Goal: Task Accomplishment & Management: Use online tool/utility

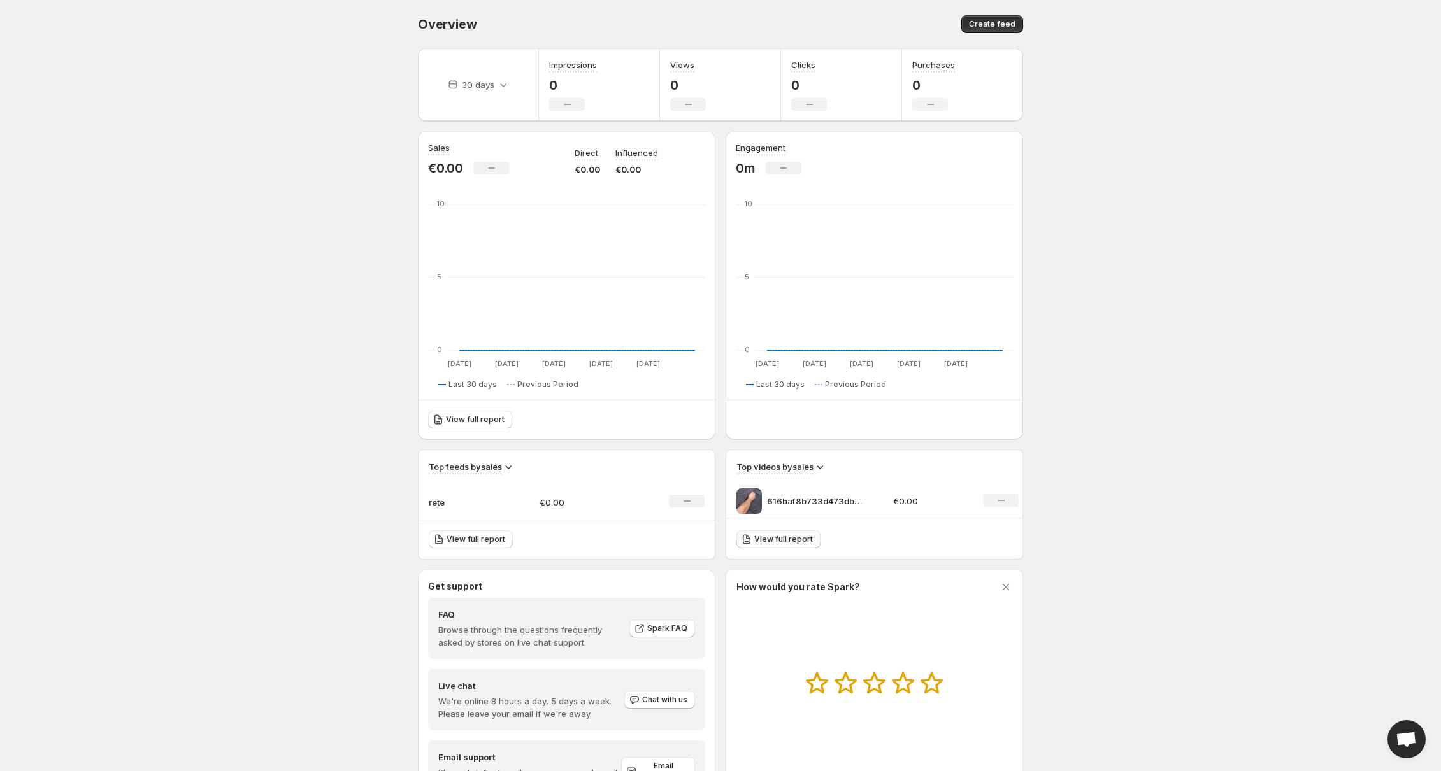
click at [792, 546] on link "View full report" at bounding box center [778, 540] width 84 height 18
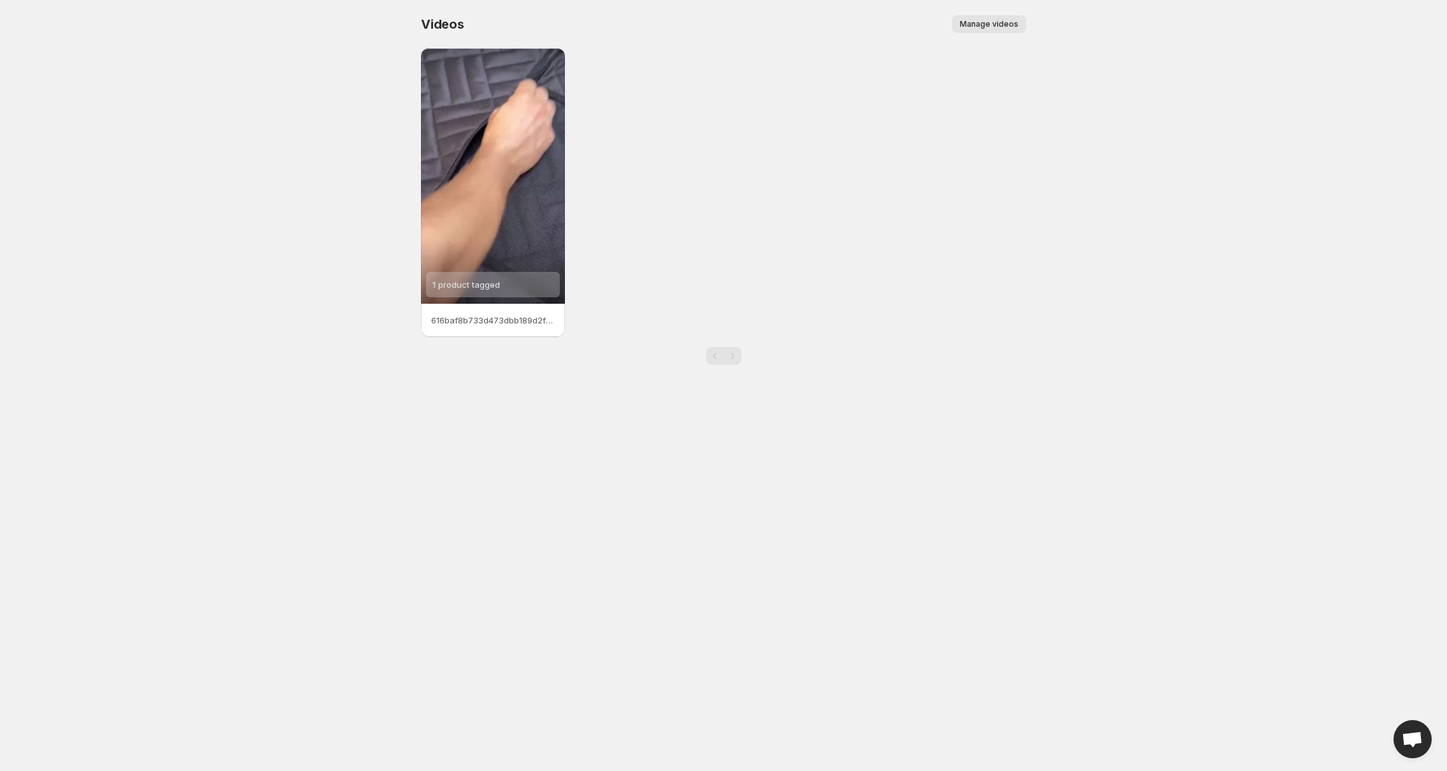
click at [997, 24] on span "Manage videos" at bounding box center [989, 24] width 59 height 10
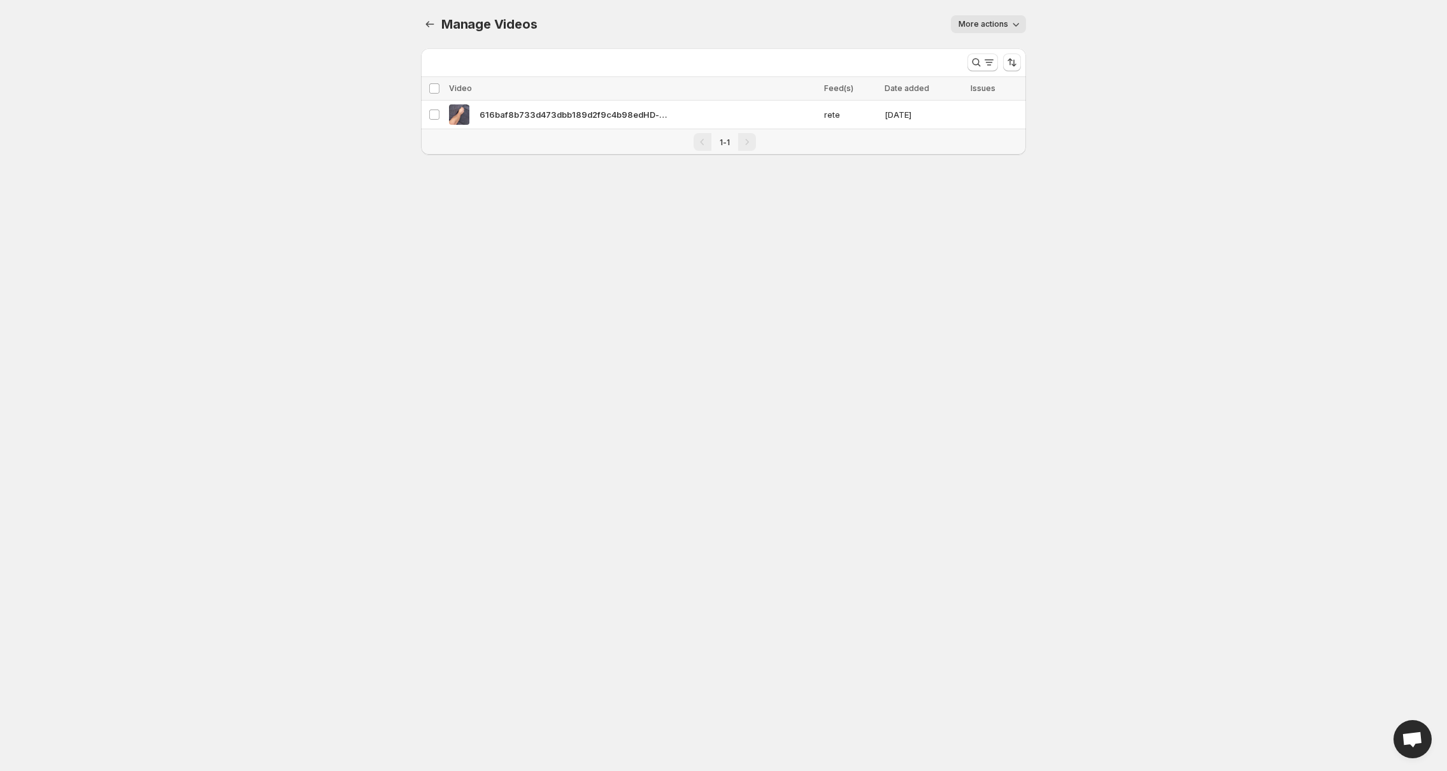
click at [976, 20] on span "More actions" at bounding box center [984, 24] width 50 height 10
drag, startPoint x: 531, startPoint y: 271, endPoint x: 459, endPoint y: 85, distance: 198.9
click at [530, 269] on body "Home Feeds Videos Subscription Settings Manage Videos. This page is ready Manag…" at bounding box center [723, 385] width 1447 height 771
click at [425, 27] on icon "Manage Videos" at bounding box center [430, 24] width 13 height 13
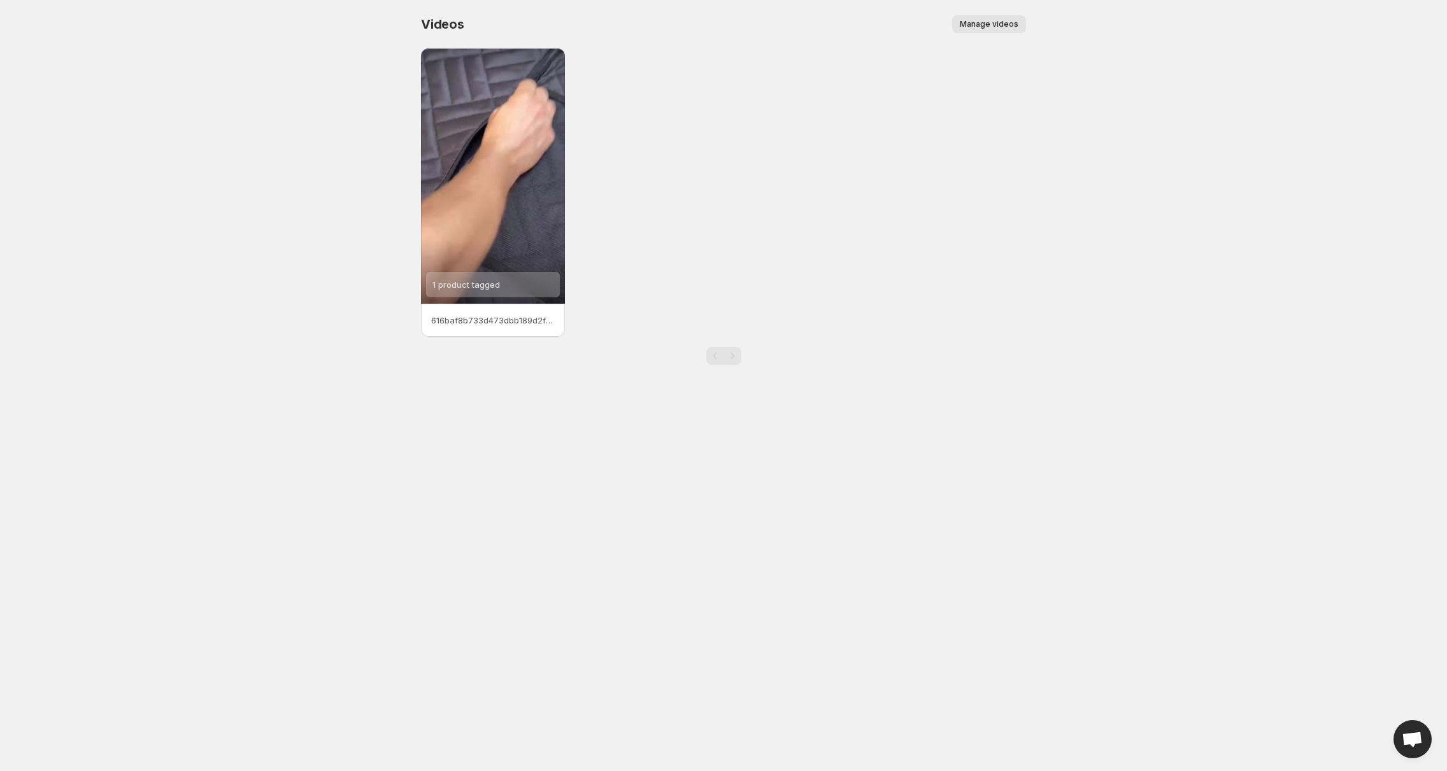
click at [1000, 23] on span "Manage videos" at bounding box center [989, 24] width 59 height 10
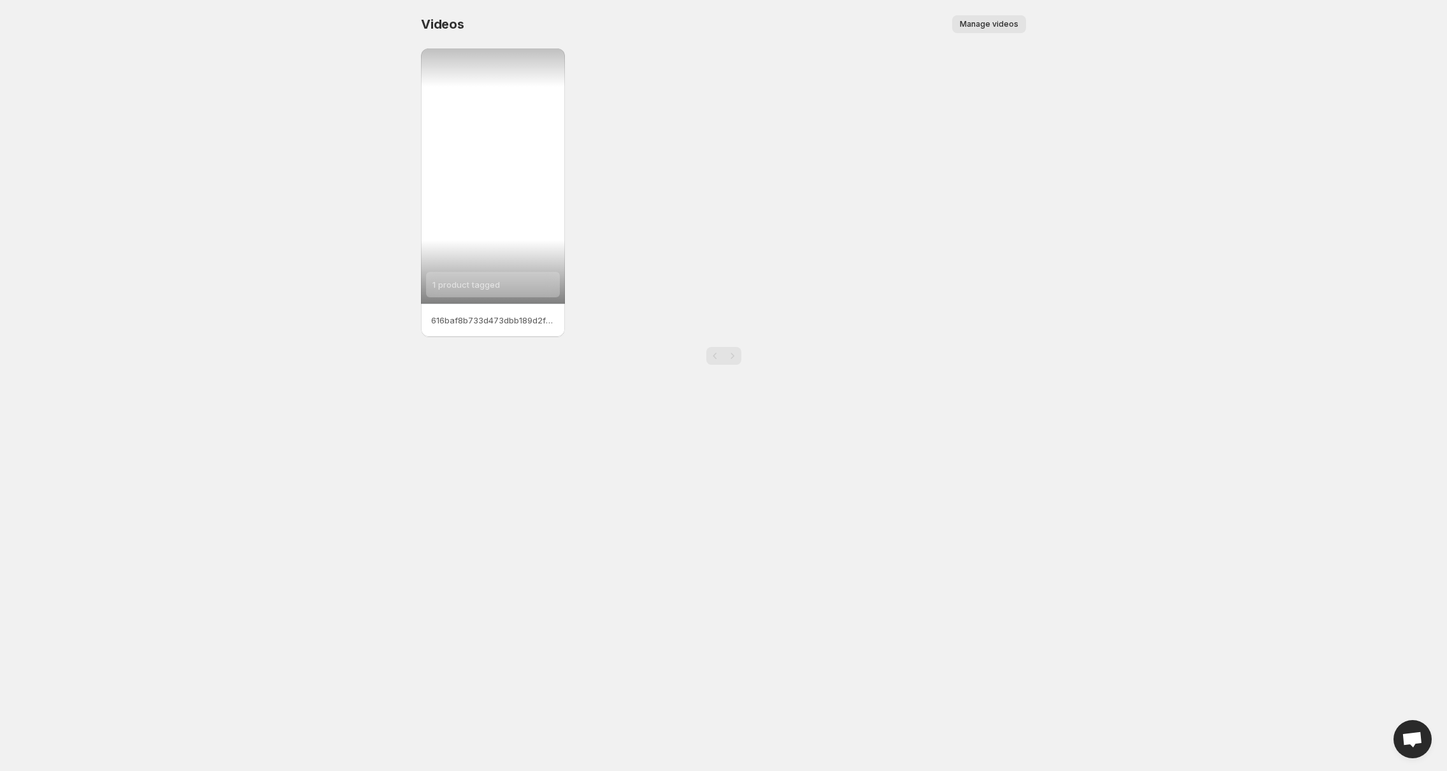
click at [498, 152] on div "1 product tagged" at bounding box center [493, 175] width 144 height 255
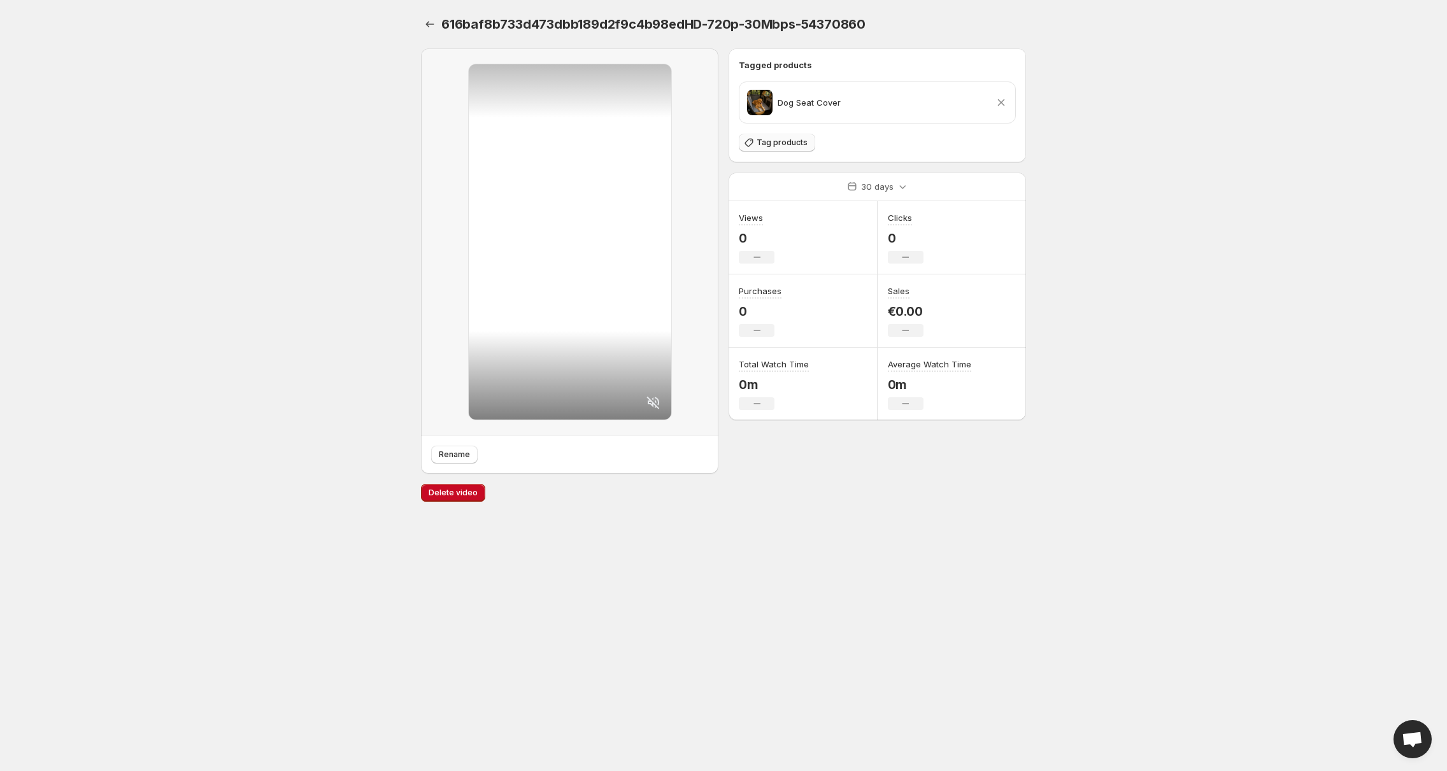
click at [791, 141] on span "Tag products" at bounding box center [782, 143] width 51 height 10
click at [434, 22] on icon "Settings" at bounding box center [430, 24] width 13 height 13
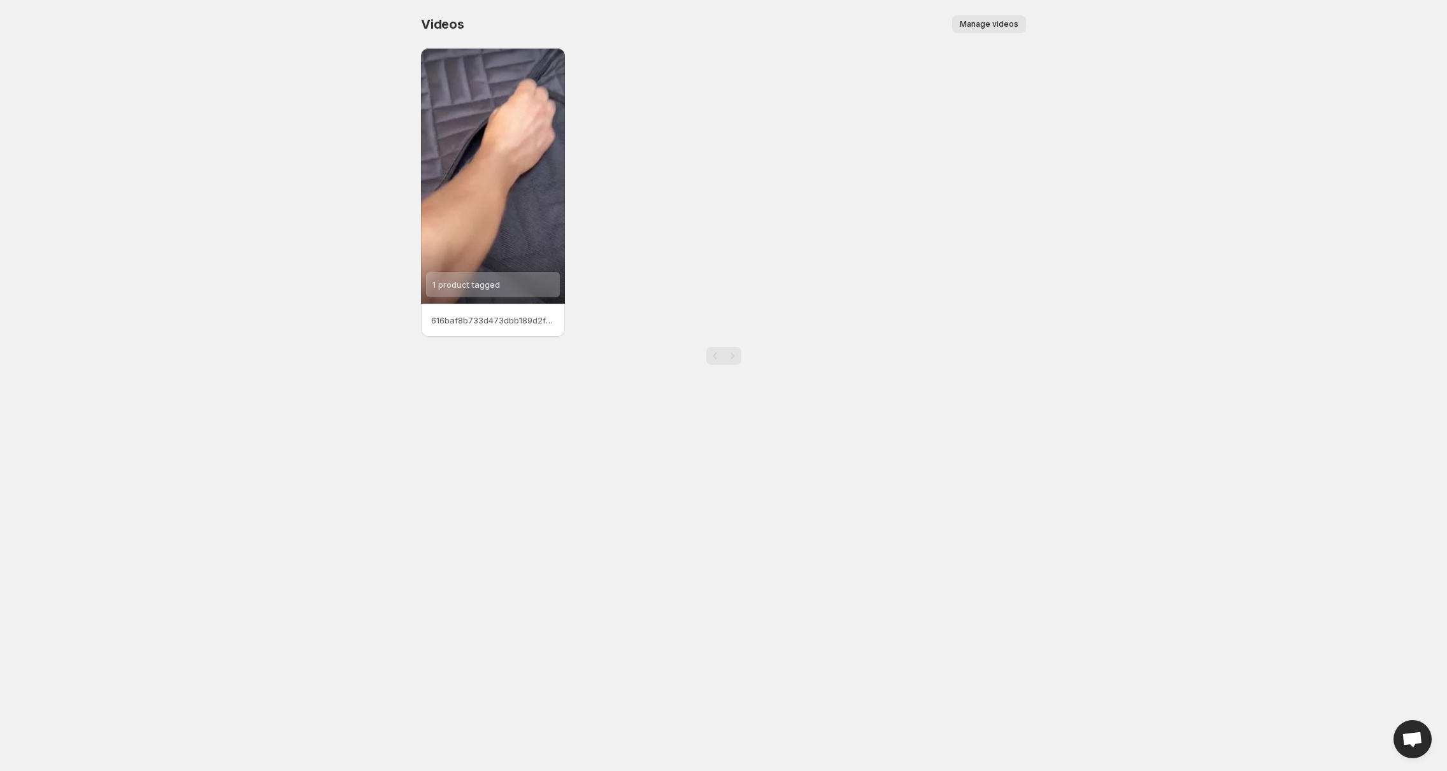
click at [699, 178] on div "1 product tagged 616baf8b733d473dbb189d2f9c4b98edHD-720p-30Mbps-54370860" at bounding box center [723, 192] width 605 height 289
click at [662, 163] on div "1 product tagged 616baf8b733d473dbb189d2f9c4b98edHD-720p-30Mbps-54370860" at bounding box center [723, 192] width 605 height 289
click at [975, 32] on button "Manage videos" at bounding box center [989, 24] width 74 height 18
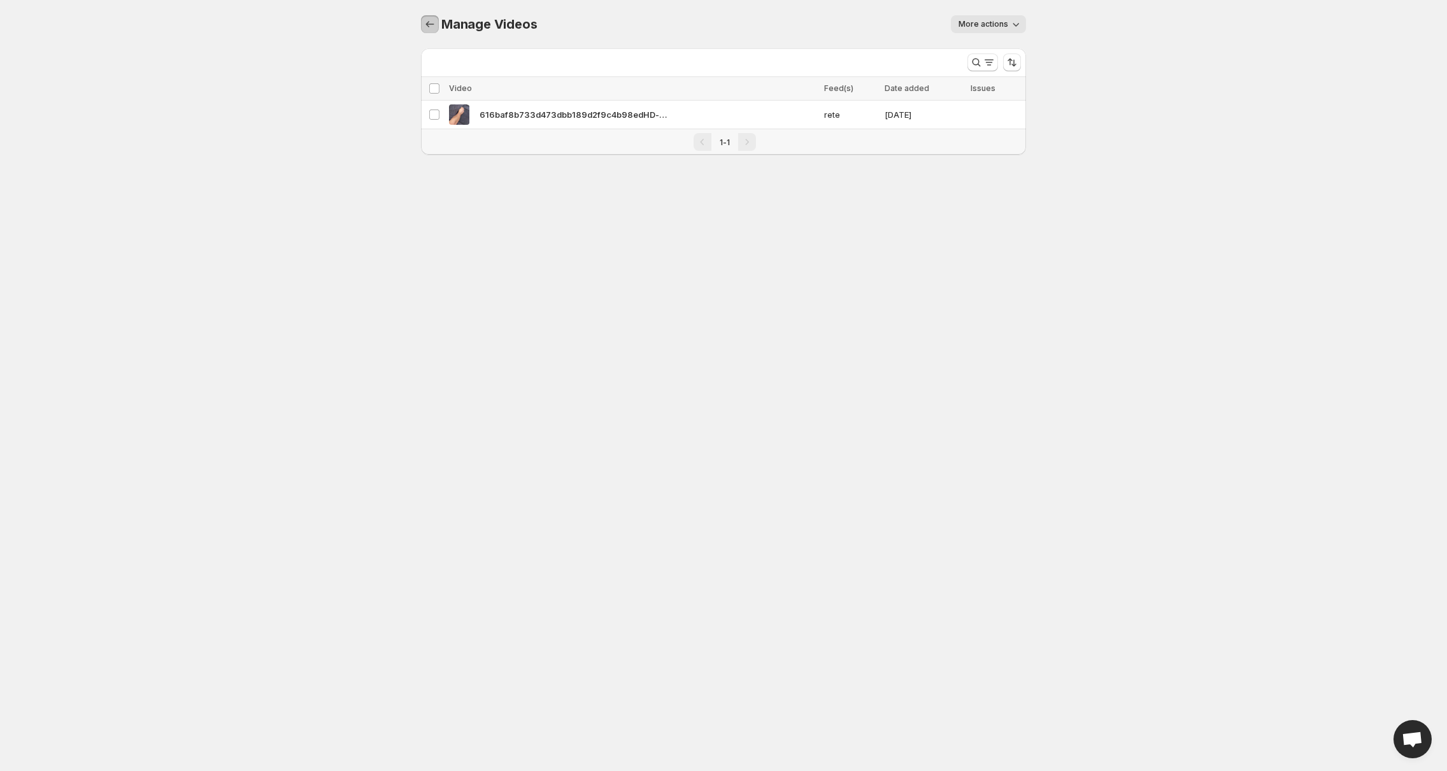
click at [431, 18] on icon "Manage Videos" at bounding box center [430, 24] width 13 height 13
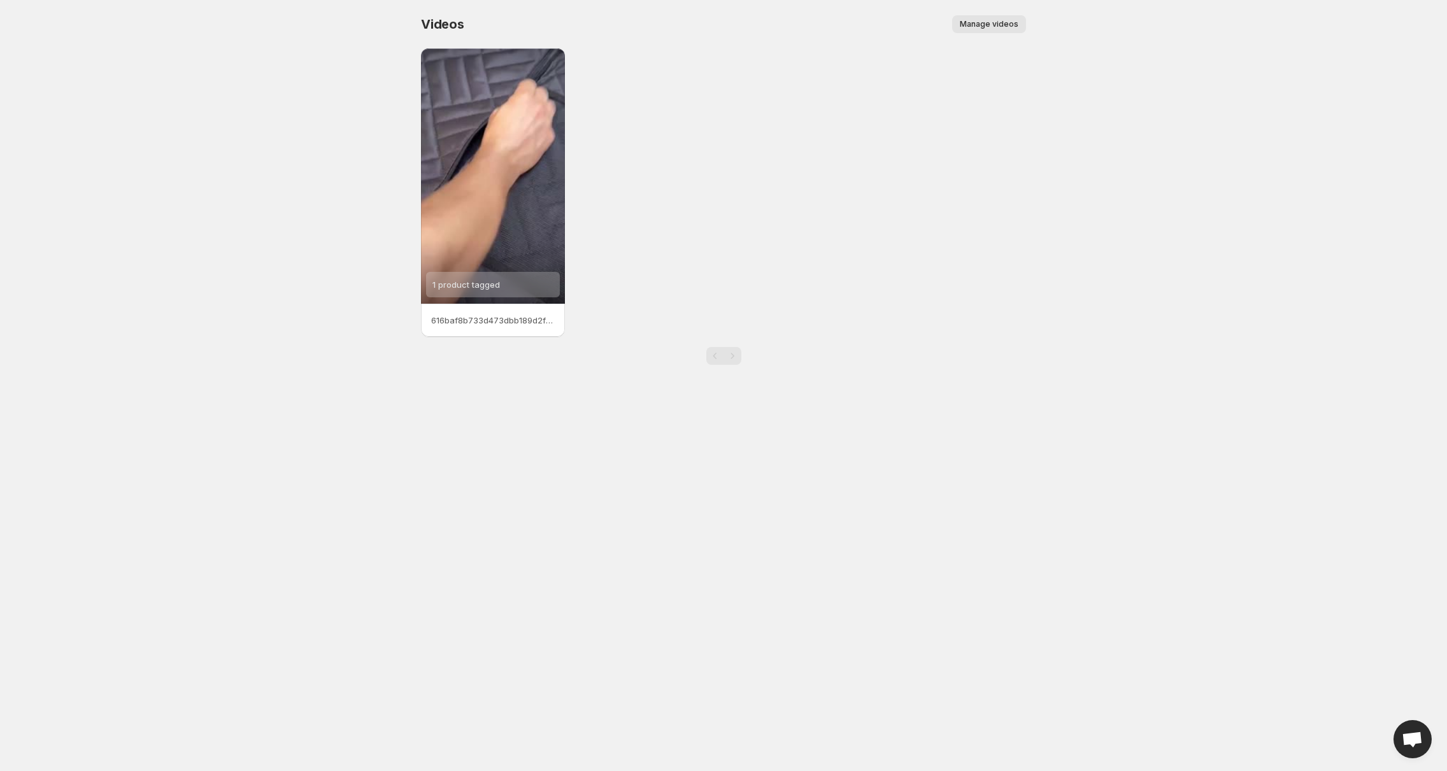
click at [208, 346] on body "Home Feeds Videos Subscription Settings Videos. This page is ready Videos Manag…" at bounding box center [723, 385] width 1447 height 771
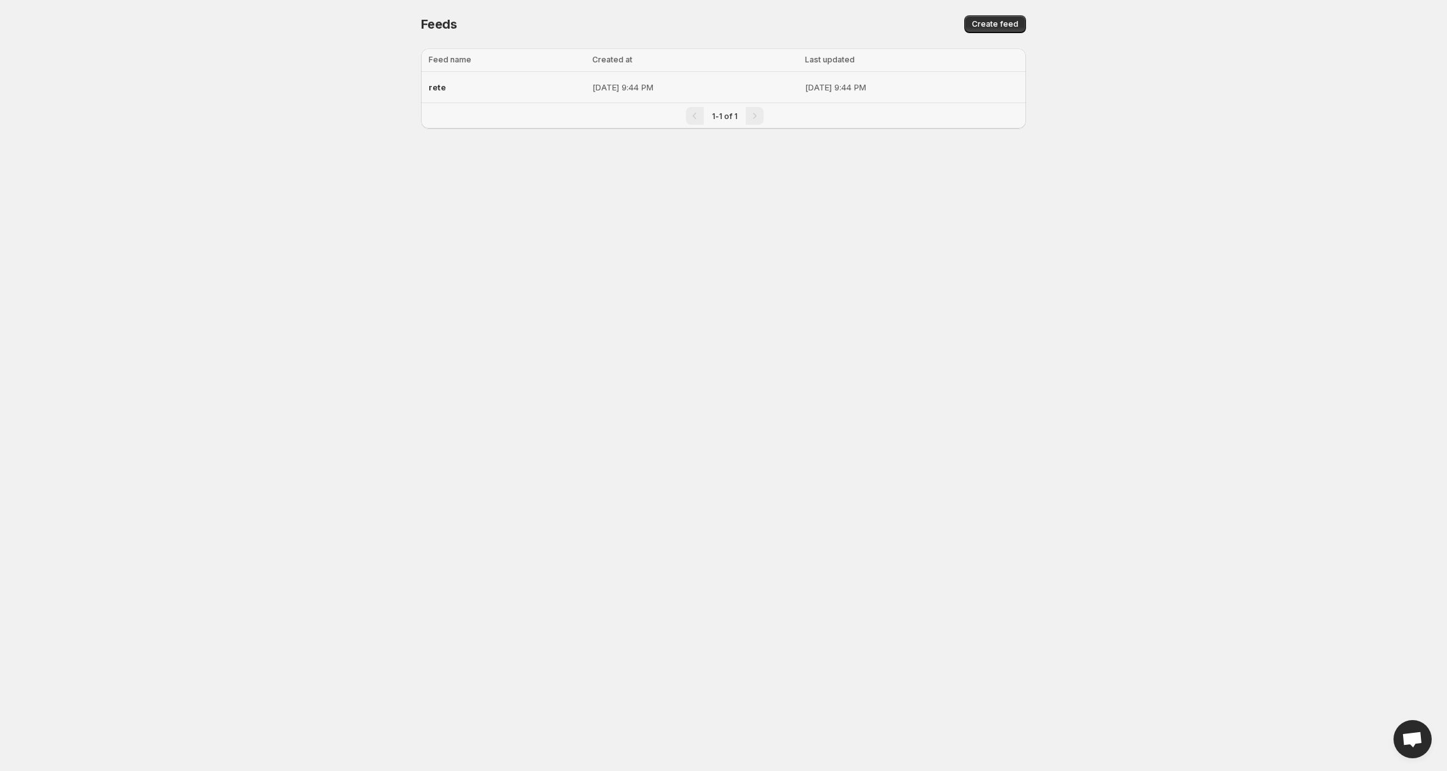
click at [447, 86] on div "rete" at bounding box center [507, 87] width 156 height 23
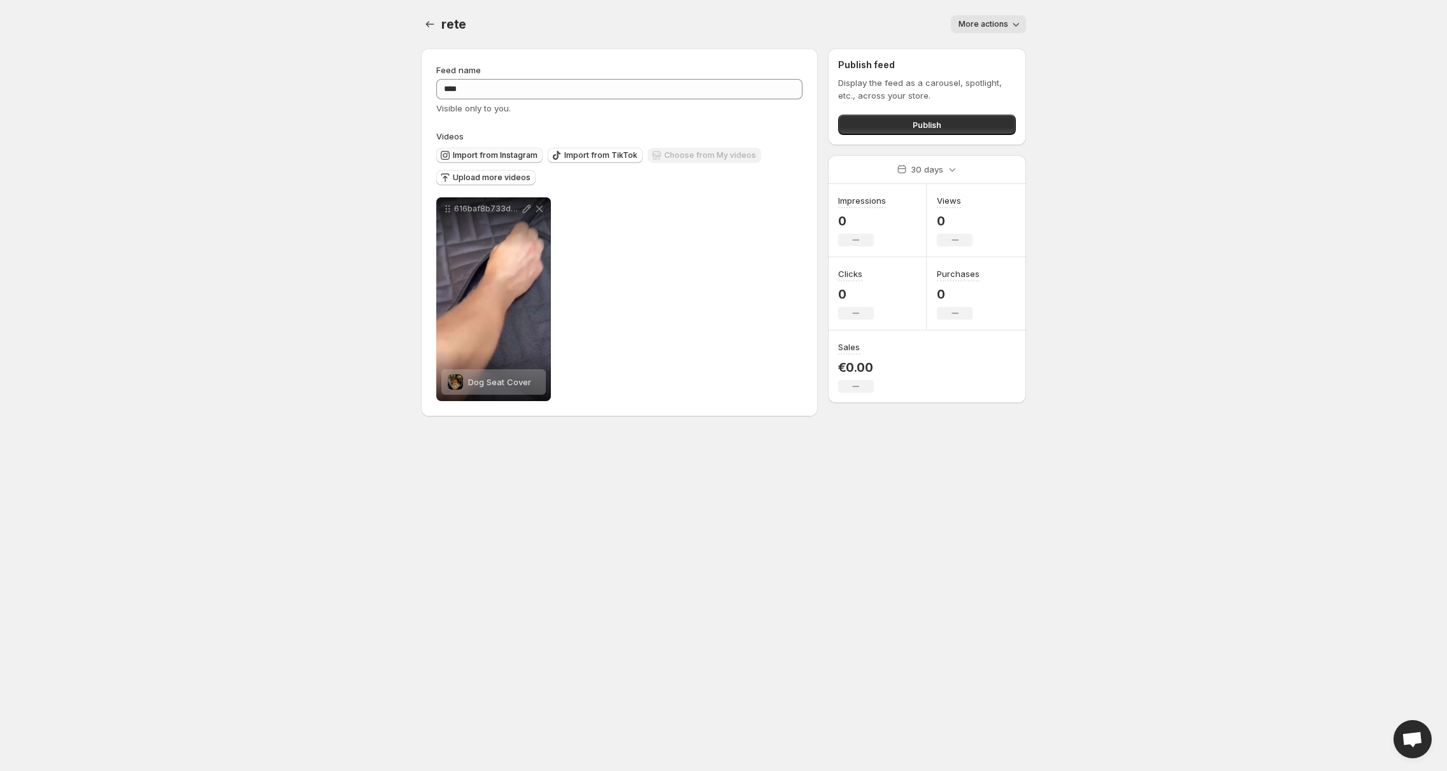
click at [466, 161] on button "Import from Instagram" at bounding box center [489, 155] width 106 height 15
click at [493, 176] on span "Upload more videos" at bounding box center [492, 178] width 78 height 10
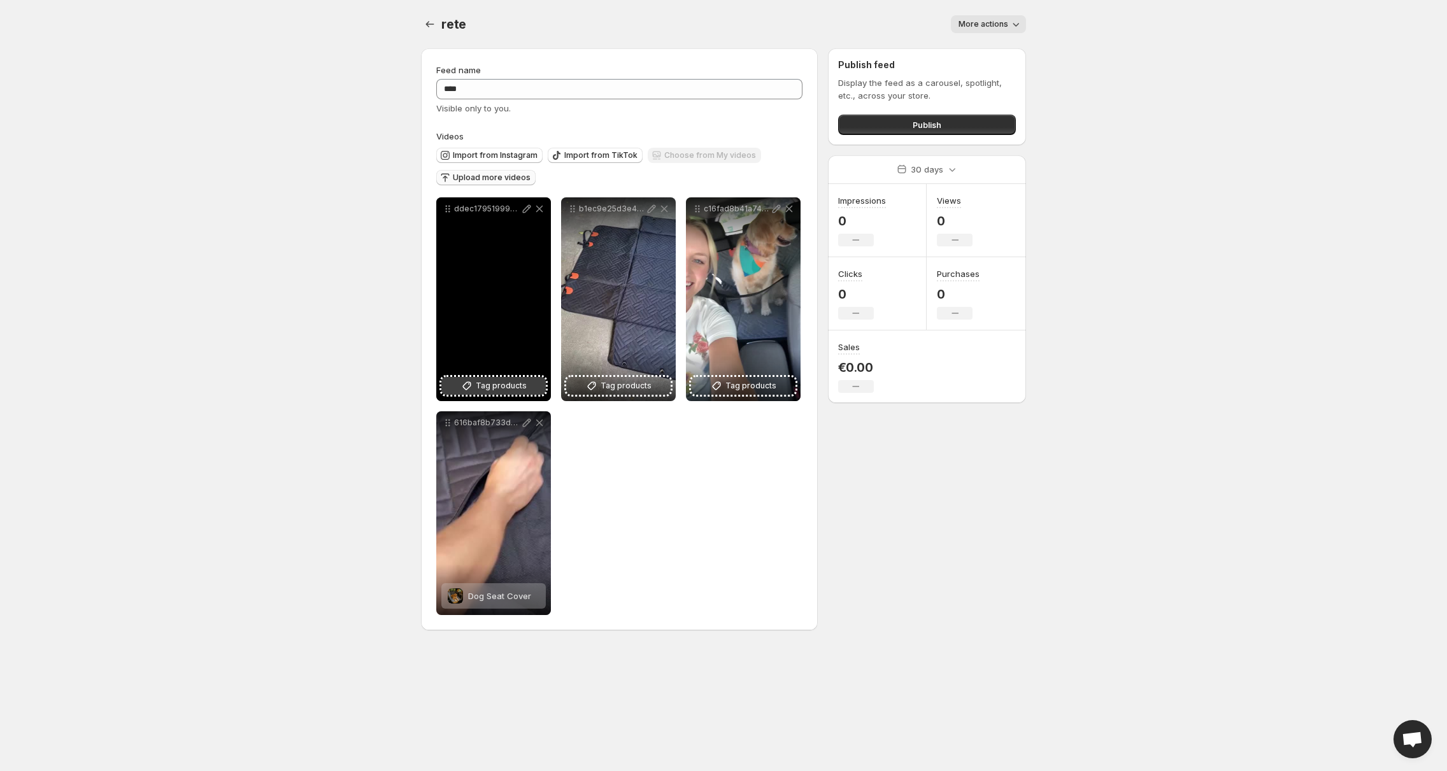
click at [510, 383] on span "Tag products" at bounding box center [501, 386] width 51 height 13
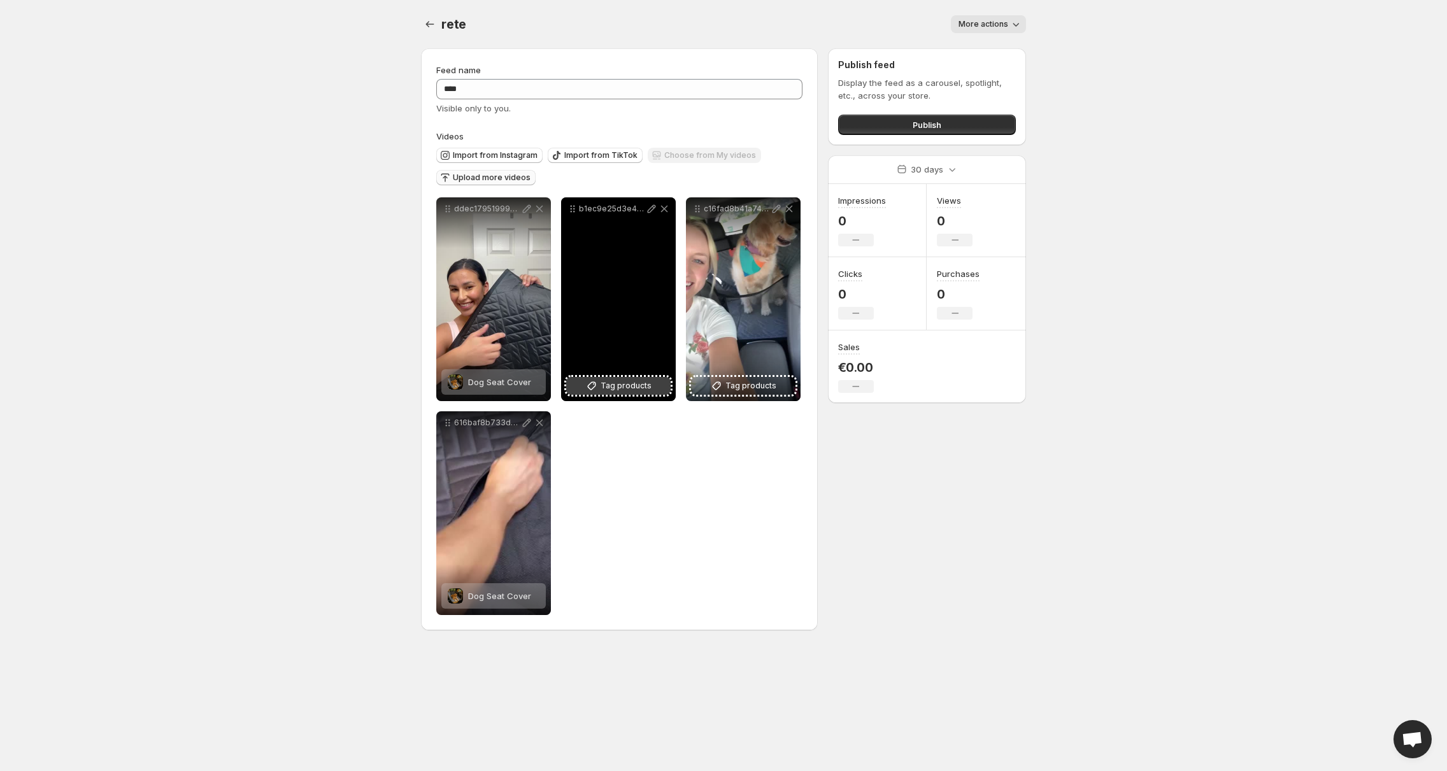
click at [629, 383] on span "Tag products" at bounding box center [626, 386] width 51 height 13
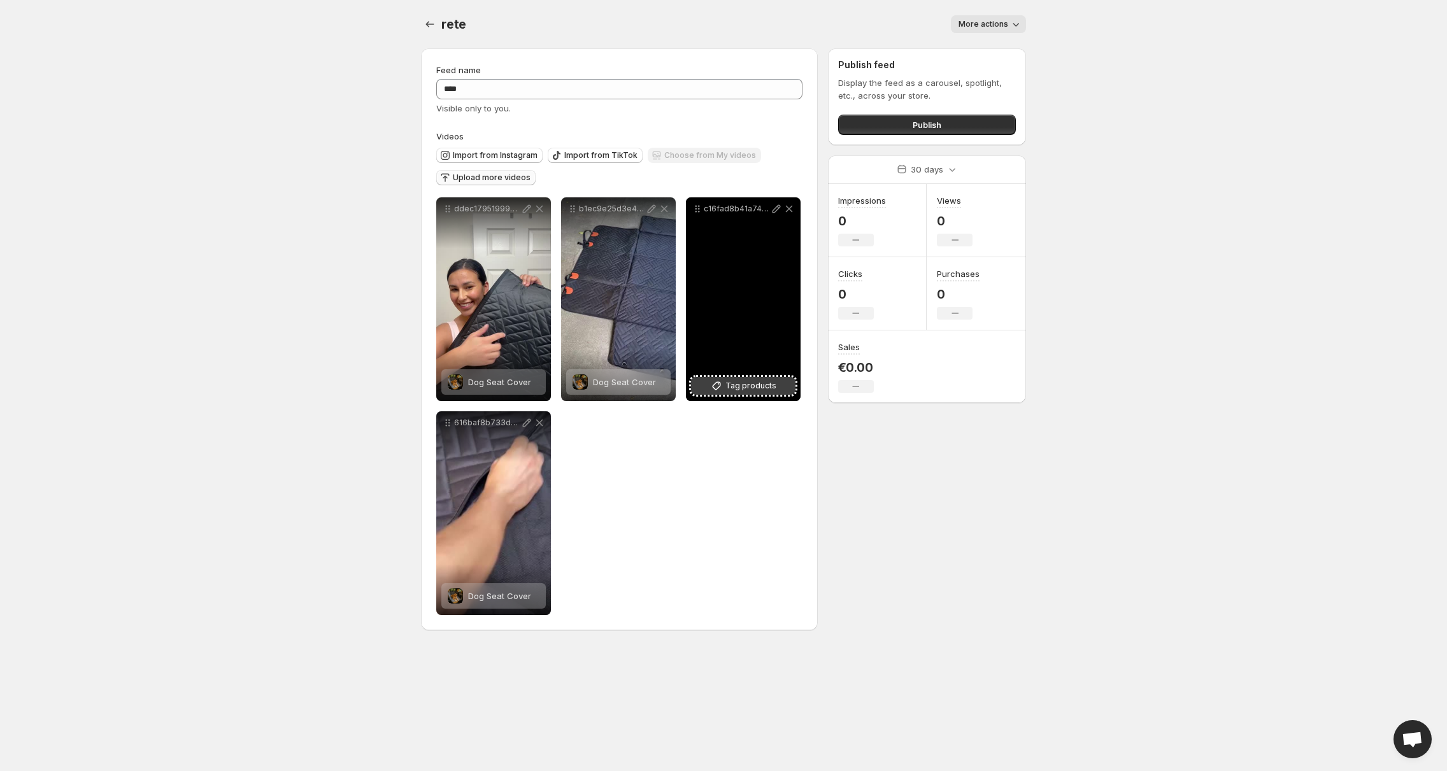
click at [743, 387] on span "Tag products" at bounding box center [751, 386] width 51 height 13
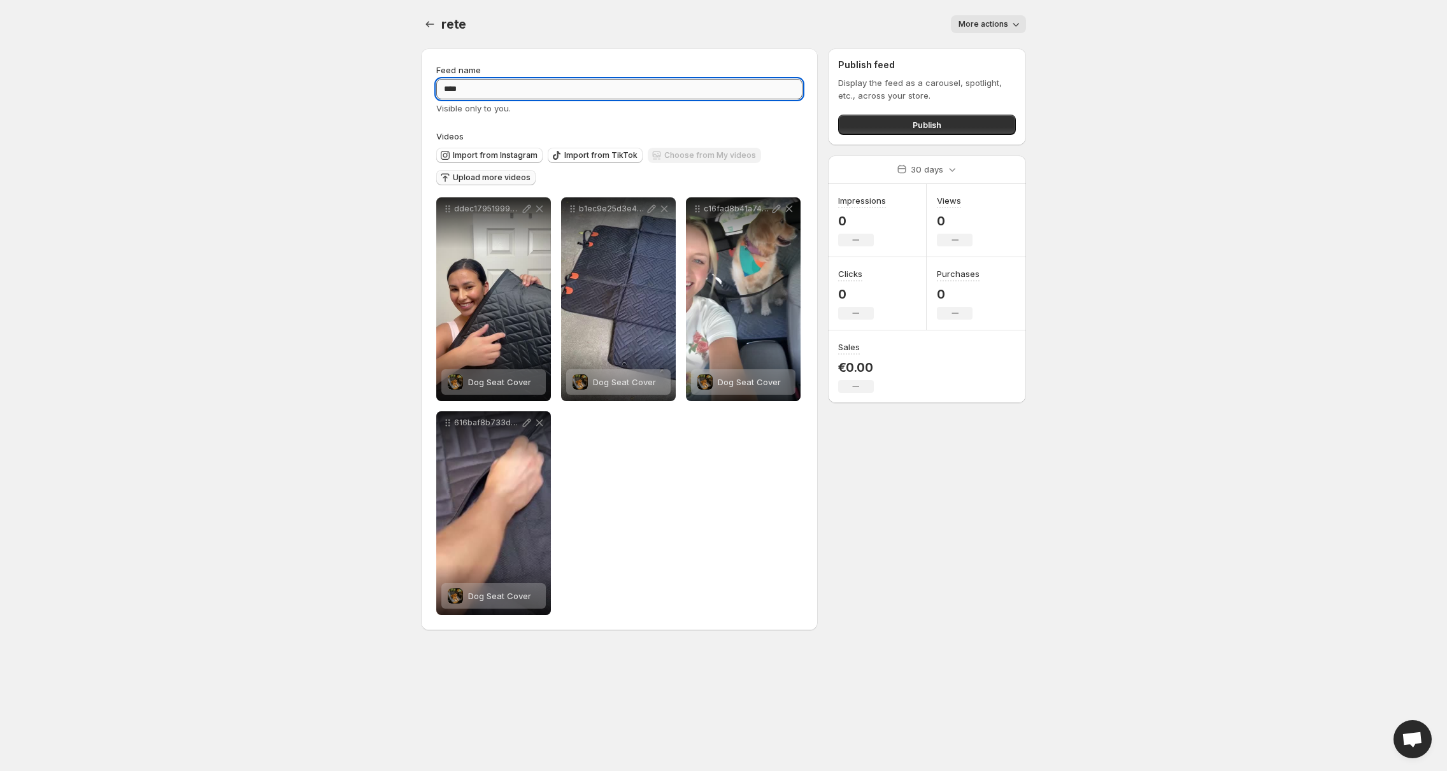
click at [503, 92] on input "****" at bounding box center [619, 89] width 366 height 20
type input "**********"
click at [655, 117] on div "**********" at bounding box center [619, 340] width 366 height 552
click at [891, 131] on button "Publish" at bounding box center [927, 125] width 178 height 20
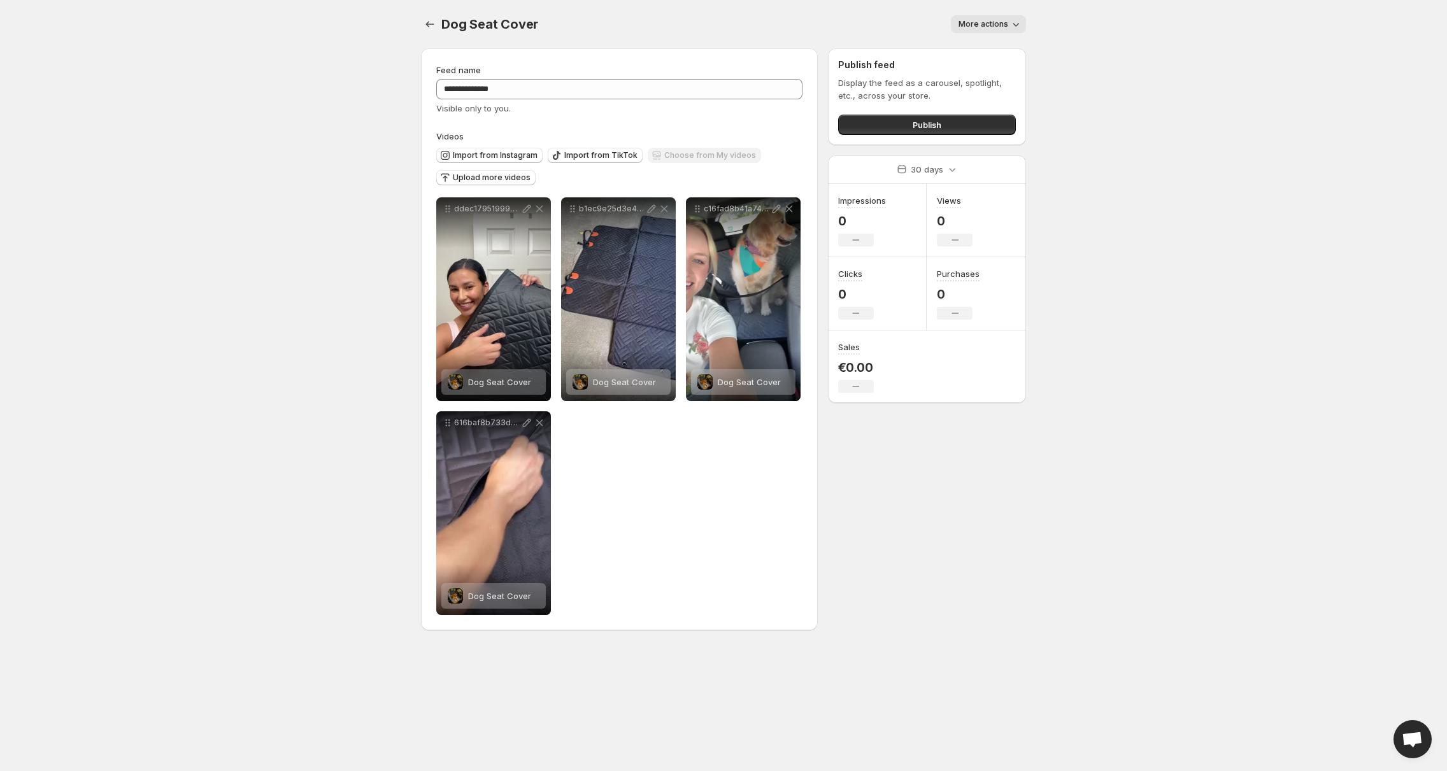
click at [881, 138] on div "Publish feed Display the feed as a carousel, spotlight, etc., across your store…" at bounding box center [927, 96] width 198 height 97
click at [885, 133] on button "Publish" at bounding box center [927, 125] width 178 height 20
